Goal: Information Seeking & Learning: Understand process/instructions

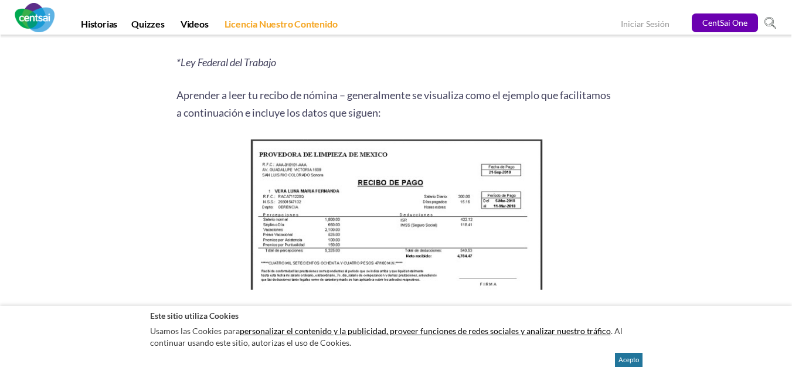
scroll to position [1583, 0]
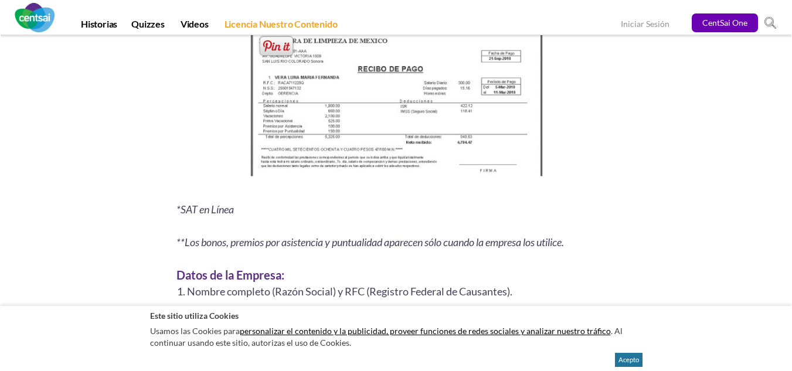
click at [438, 114] on img at bounding box center [396, 104] width 301 height 164
click at [322, 78] on img at bounding box center [396, 104] width 301 height 164
click at [444, 103] on img at bounding box center [396, 104] width 301 height 164
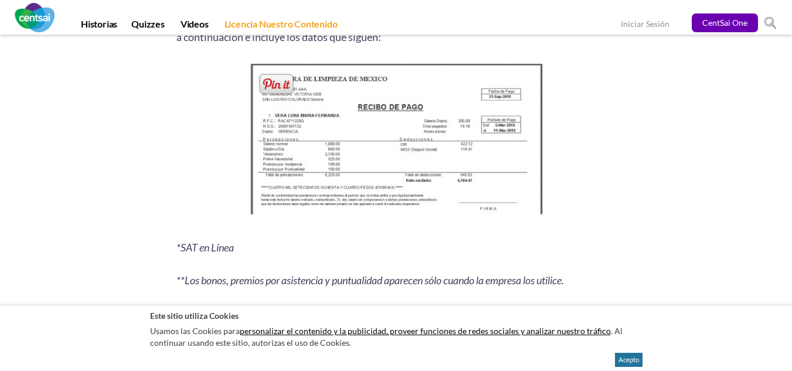
scroll to position [1524, 0]
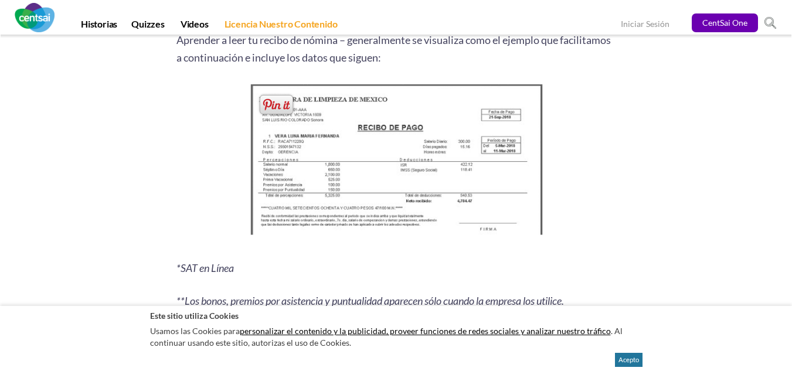
click at [309, 166] on img at bounding box center [396, 163] width 301 height 164
click at [280, 102] on span at bounding box center [276, 105] width 38 height 24
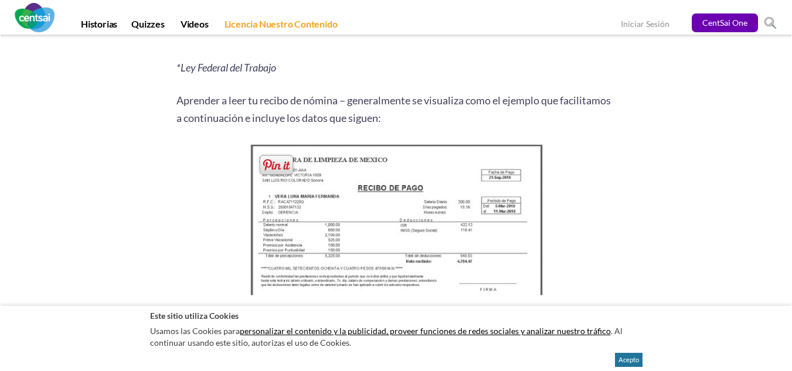
scroll to position [1583, 0]
